Goal: Understand process/instructions

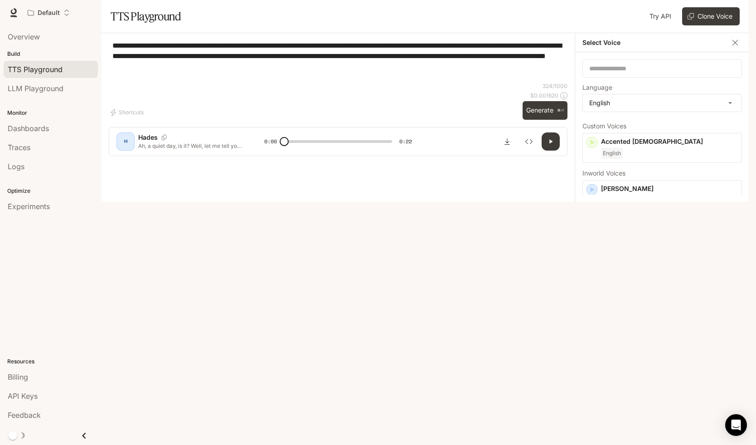
scroll to position [184, 0]
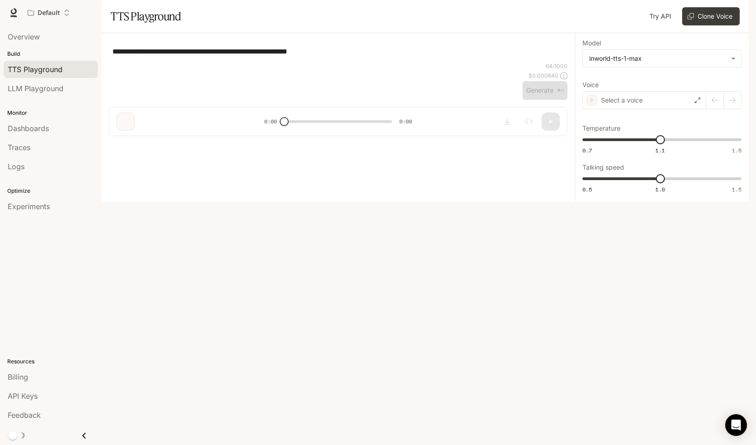
type input "**********"
